Goal: Information Seeking & Learning: Learn about a topic

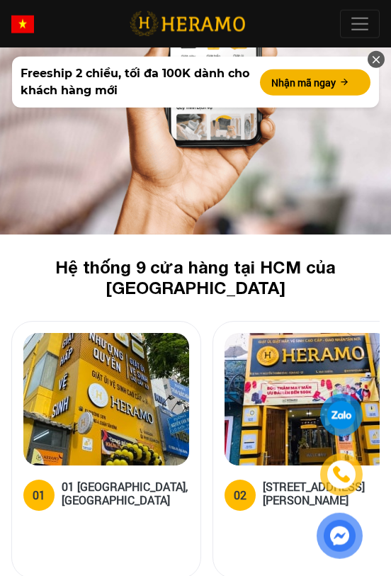
scroll to position [3950, 0]
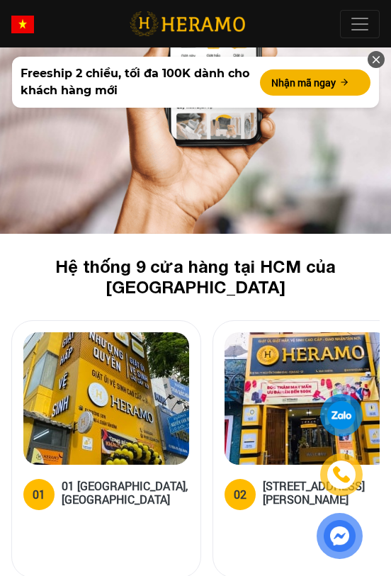
click at [247, 256] on h2 "Hệ thống 9 cửa hàng tại HCM của [GEOGRAPHIC_DATA]" at bounding box center [195, 276] width 323 height 41
click at [226, 259] on h2 "Hệ thống 9 cửa hàng tại HCM của [GEOGRAPHIC_DATA]" at bounding box center [195, 276] width 323 height 41
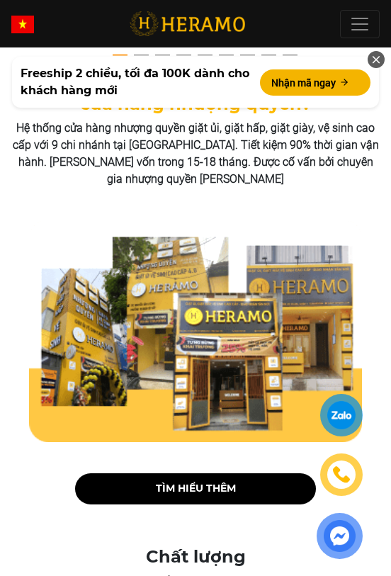
scroll to position [4495, 0]
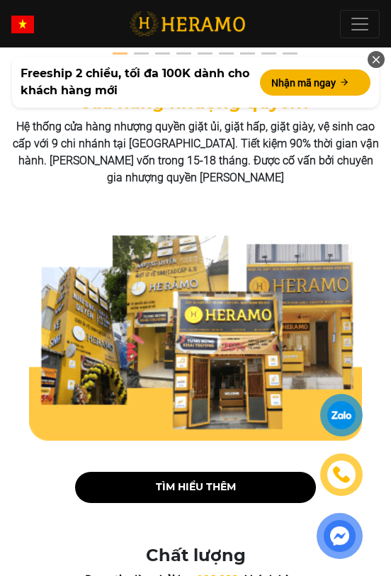
click at [224, 472] on link "TÌM HIỂU THÊM" at bounding box center [195, 487] width 241 height 31
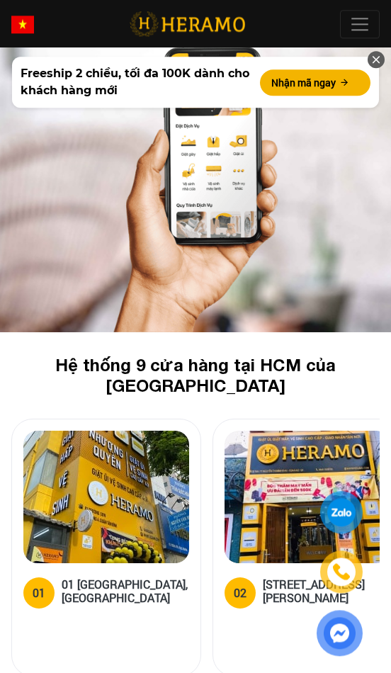
scroll to position [3846, 0]
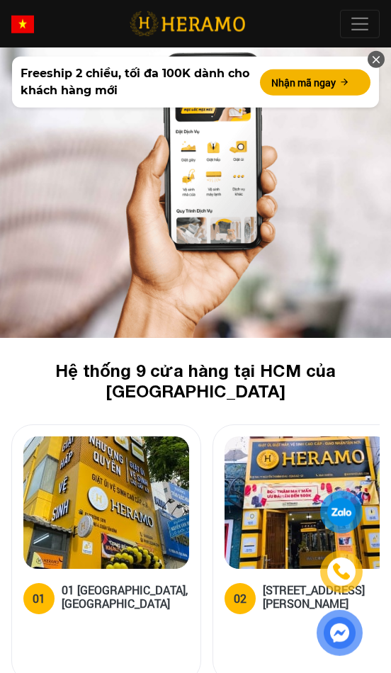
click at [198, 361] on h2 "Hệ thống 9 cửa hàng tại HCM của [GEOGRAPHIC_DATA]" at bounding box center [195, 381] width 323 height 41
click at [228, 361] on h2 "Hệ thống 9 cửa hàng tại HCM của [GEOGRAPHIC_DATA]" at bounding box center [195, 381] width 323 height 41
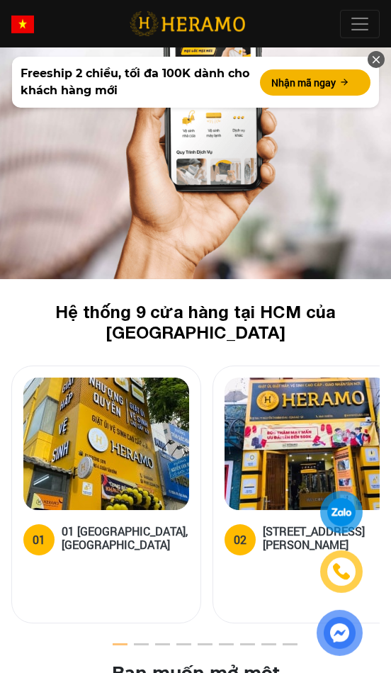
scroll to position [3905, 0]
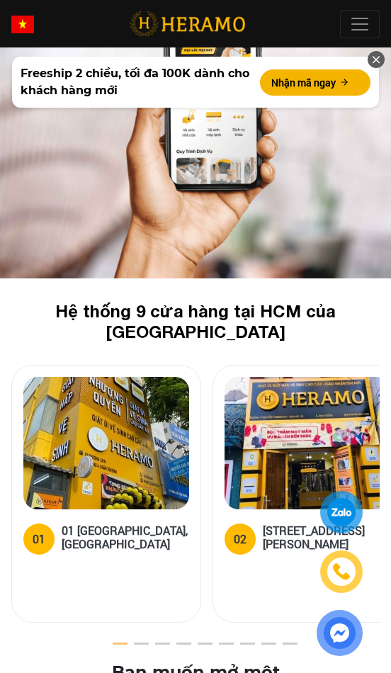
click at [326, 467] on img at bounding box center [308, 443] width 166 height 132
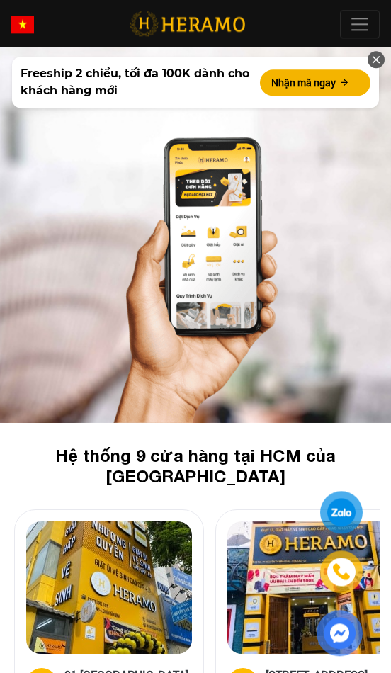
scroll to position [3760, 0]
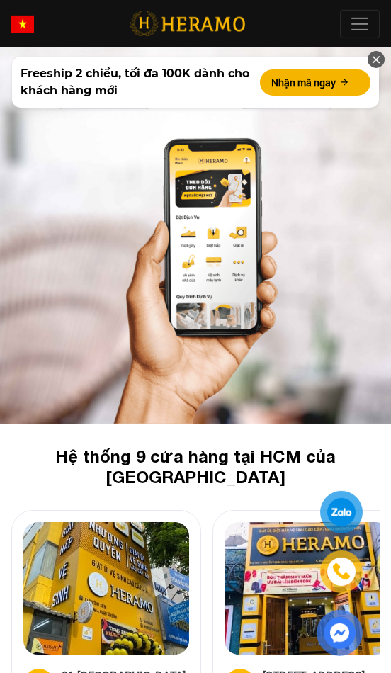
click at [271, 446] on h2 "Hệ thống 9 cửa hàng tại HCM của [GEOGRAPHIC_DATA]" at bounding box center [195, 466] width 323 height 41
click at [273, 446] on h2 "Hệ thống 9 cửa hàng tại HCM của [GEOGRAPHIC_DATA]" at bounding box center [195, 466] width 323 height 41
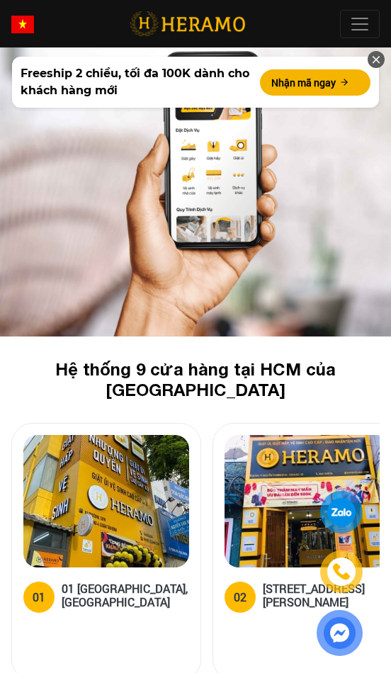
scroll to position [3857, 0]
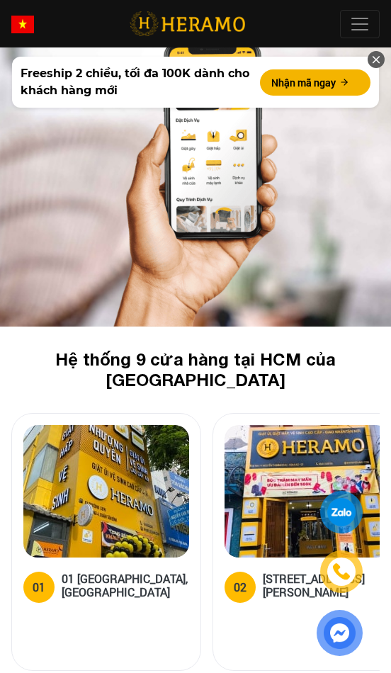
click at [257, 352] on h2 "Hệ thống 9 cửa hàng tại HCM của [GEOGRAPHIC_DATA]" at bounding box center [195, 369] width 323 height 41
click at [256, 352] on h2 "Hệ thống 9 cửa hàng tại HCM của [GEOGRAPHIC_DATA]" at bounding box center [195, 369] width 323 height 41
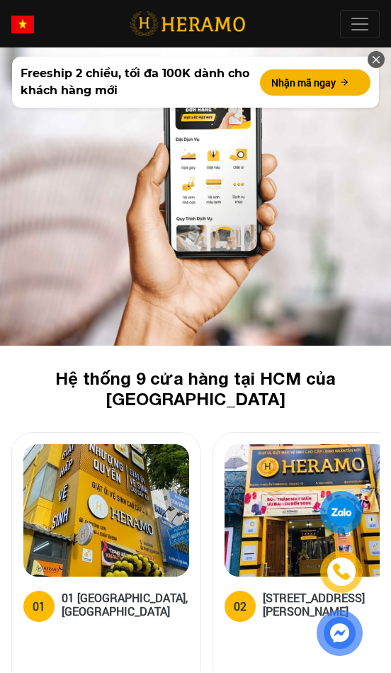
scroll to position [3834, 0]
